Goal: Task Accomplishment & Management: Manage account settings

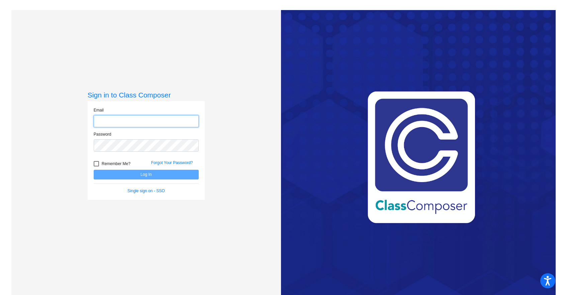
type input "[EMAIL_ADDRESS][DOMAIN_NAME]"
click at [141, 175] on button "Log In" at bounding box center [146, 175] width 105 height 10
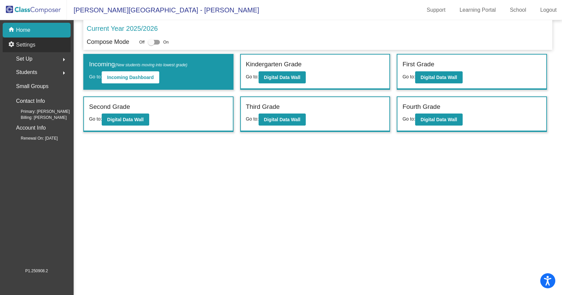
click at [26, 44] on p "Settings" at bounding box center [25, 45] width 19 height 8
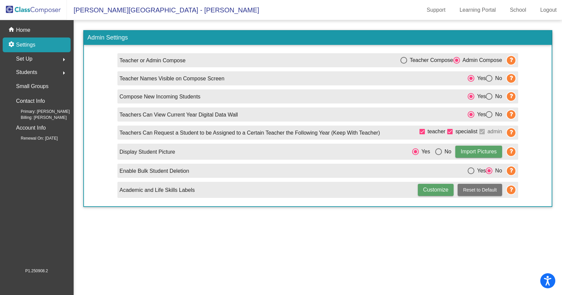
click at [33, 58] on div "Set Up arrow_right" at bounding box center [39, 58] width 64 height 13
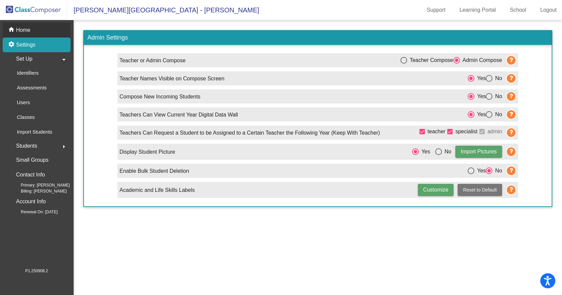
click at [29, 31] on p "Home" at bounding box center [23, 30] width 14 height 8
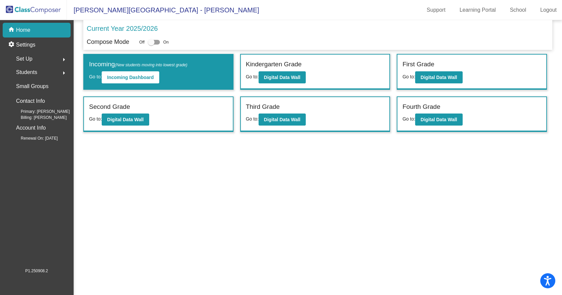
click at [34, 72] on span "Students" at bounding box center [26, 72] width 21 height 9
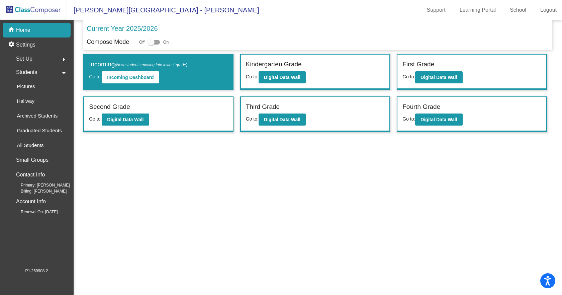
click at [34, 72] on span "Students" at bounding box center [26, 72] width 21 height 9
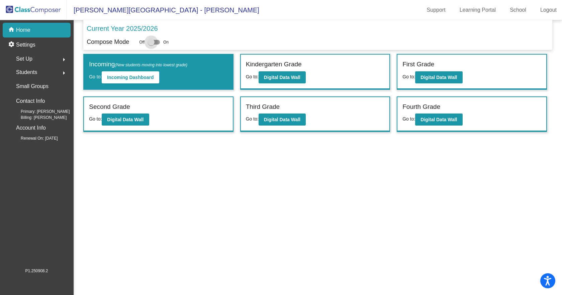
click at [154, 42] on div at bounding box center [151, 42] width 7 height 7
click at [151, 45] on input "checkbox" at bounding box center [151, 45] width 0 height 0
checkbox input "true"
